Goal: Task Accomplishment & Management: Use online tool/utility

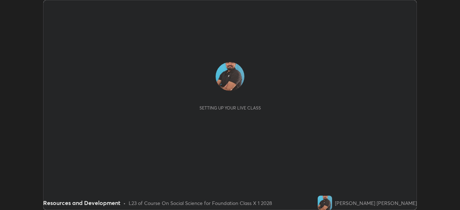
scroll to position [210, 459]
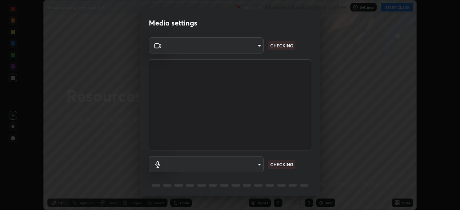
type input "1aa9a2346586593530aac2cf173ef8fd9a708ba55414d838fbce605f7d08cc12"
type input "default"
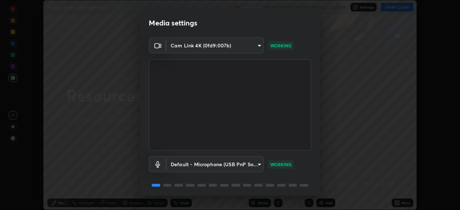
scroll to position [26, 0]
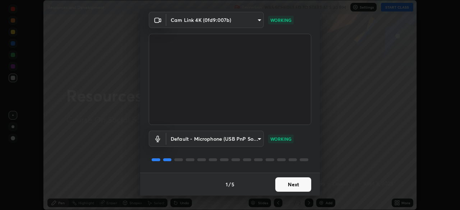
click at [286, 180] on button "Next" at bounding box center [293, 184] width 36 height 14
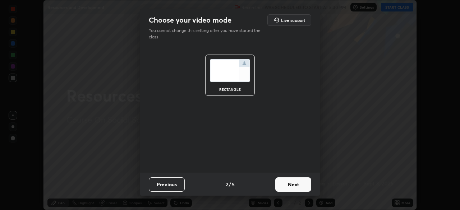
click at [300, 184] on button "Next" at bounding box center [293, 184] width 36 height 14
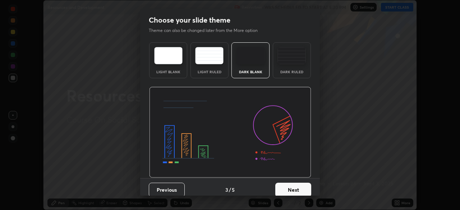
click at [294, 189] on button "Next" at bounding box center [293, 190] width 36 height 14
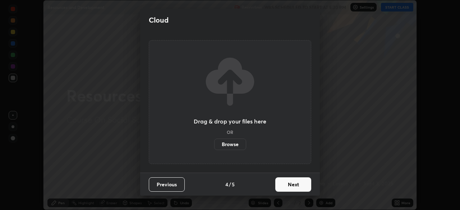
click at [284, 184] on button "Next" at bounding box center [293, 184] width 36 height 14
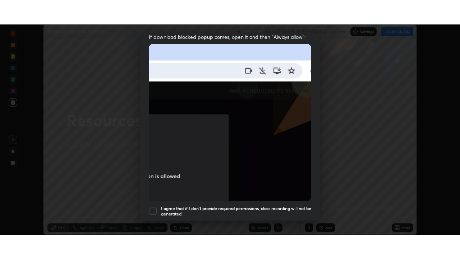
scroll to position [172, 0]
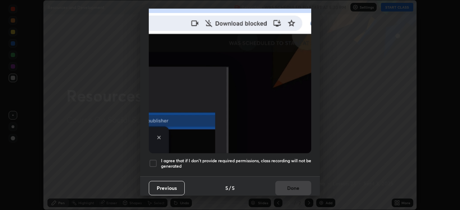
click at [154, 162] on div at bounding box center [153, 163] width 9 height 9
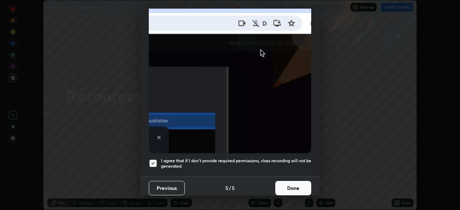
click at [286, 184] on button "Done" at bounding box center [293, 188] width 36 height 14
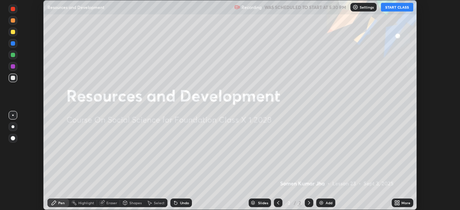
click at [398, 202] on icon at bounding box center [398, 202] width 2 height 2
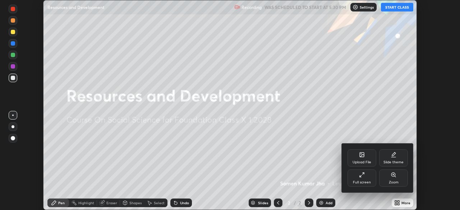
click at [369, 179] on div "Full screen" at bounding box center [361, 178] width 29 height 17
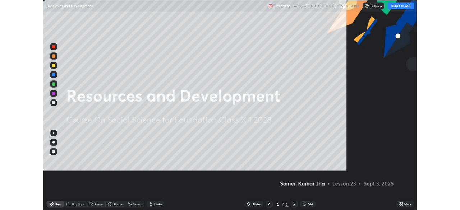
scroll to position [259, 460]
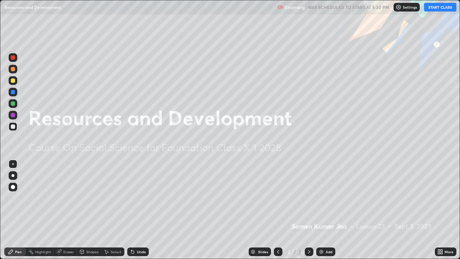
click at [437, 8] on button "START CLASS" at bounding box center [440, 7] width 32 height 9
click at [322, 210] on img at bounding box center [321, 252] width 6 height 6
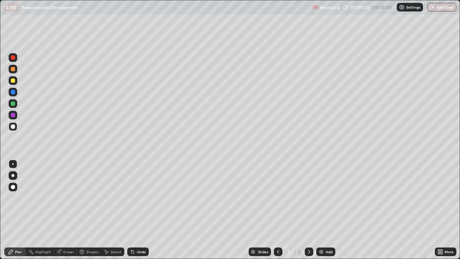
click at [14, 80] on div at bounding box center [13, 80] width 4 height 4
click at [137, 210] on div "Undo" at bounding box center [141, 252] width 9 height 4
click at [17, 105] on div at bounding box center [13, 103] width 9 height 9
click at [137, 210] on div "Undo" at bounding box center [141, 252] width 9 height 4
click at [135, 210] on div "Undo" at bounding box center [138, 251] width 22 height 9
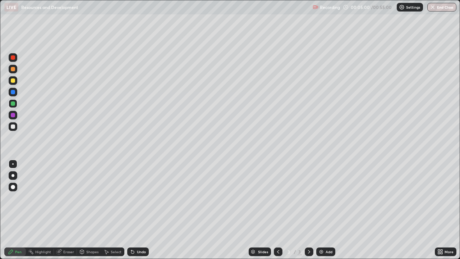
click at [135, 210] on div "Undo" at bounding box center [138, 251] width 22 height 9
click at [12, 83] on div at bounding box center [13, 80] width 9 height 9
click at [13, 129] on div at bounding box center [13, 126] width 9 height 9
click at [13, 79] on div at bounding box center [13, 80] width 4 height 4
click at [323, 210] on img at bounding box center [321, 252] width 6 height 6
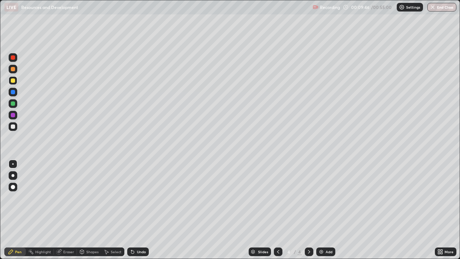
click at [12, 102] on div at bounding box center [13, 103] width 4 height 4
click at [132, 210] on icon at bounding box center [132, 251] width 3 height 3
click at [135, 210] on div "Undo" at bounding box center [138, 251] width 22 height 9
click at [13, 82] on div at bounding box center [13, 80] width 4 height 4
click at [320, 210] on img at bounding box center [321, 252] width 6 height 6
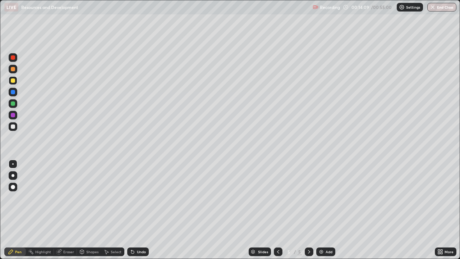
click at [13, 103] on div at bounding box center [13, 103] width 4 height 4
click at [14, 128] on div at bounding box center [13, 126] width 4 height 4
click at [13, 103] on div at bounding box center [13, 103] width 4 height 4
click at [138, 210] on div "Undo" at bounding box center [141, 252] width 9 height 4
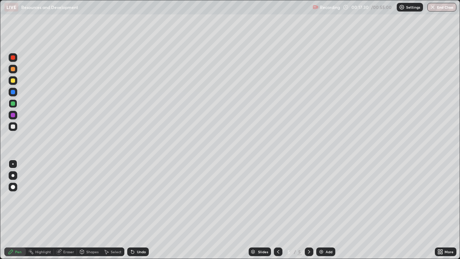
click at [13, 81] on div at bounding box center [13, 80] width 4 height 4
click at [325, 210] on div "Add" at bounding box center [325, 251] width 19 height 9
click at [13, 59] on div at bounding box center [13, 57] width 4 height 4
click at [15, 84] on div at bounding box center [13, 80] width 9 height 9
click at [13, 103] on div at bounding box center [13, 103] width 4 height 4
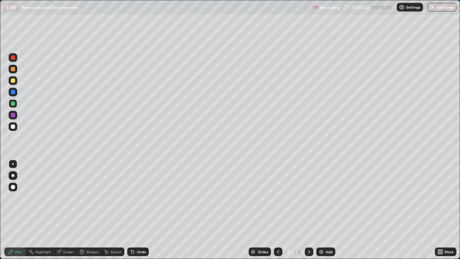
click at [322, 210] on img at bounding box center [321, 252] width 6 height 6
click at [323, 210] on img at bounding box center [321, 252] width 6 height 6
click at [69, 210] on div "Eraser" at bounding box center [68, 252] width 11 height 4
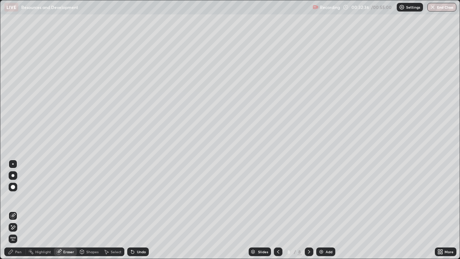
click at [68, 210] on div "Eraser" at bounding box center [68, 252] width 11 height 4
click at [18, 210] on div "Pen" at bounding box center [15, 251] width 22 height 9
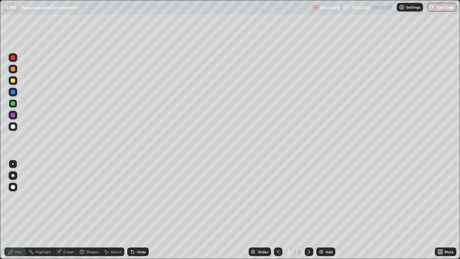
click at [16, 79] on div at bounding box center [13, 80] width 9 height 9
click at [319, 210] on img at bounding box center [321, 252] width 6 height 6
click at [11, 104] on div at bounding box center [13, 103] width 4 height 4
click at [15, 126] on div at bounding box center [13, 126] width 9 height 9
click at [138, 210] on div "Undo" at bounding box center [138, 251] width 22 height 9
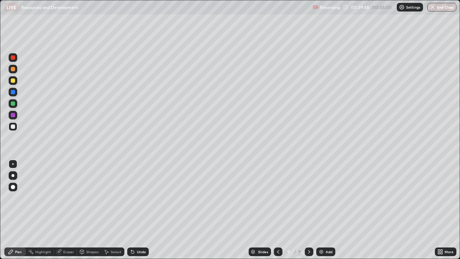
click at [135, 210] on div "Undo" at bounding box center [138, 251] width 22 height 9
click at [137, 210] on div "Undo" at bounding box center [141, 252] width 9 height 4
click at [13, 80] on div at bounding box center [13, 80] width 4 height 4
click at [11, 105] on div at bounding box center [13, 103] width 4 height 4
click at [14, 128] on div at bounding box center [13, 126] width 4 height 4
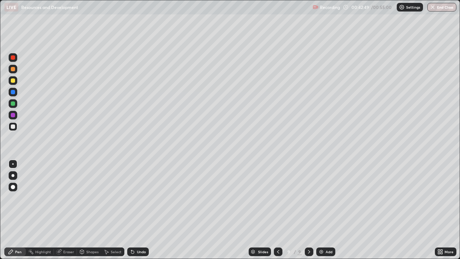
click at [13, 81] on div at bounding box center [13, 80] width 4 height 4
click at [440, 7] on button "End Class" at bounding box center [441, 7] width 29 height 9
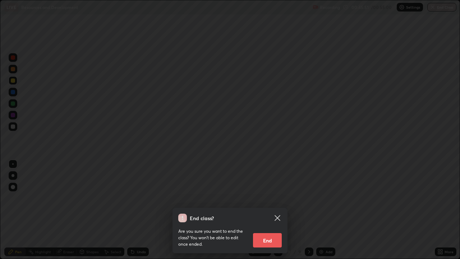
click at [277, 210] on button "End" at bounding box center [267, 240] width 29 height 14
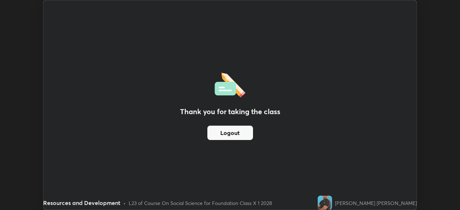
scroll to position [35707, 35458]
